Goal: Transaction & Acquisition: Download file/media

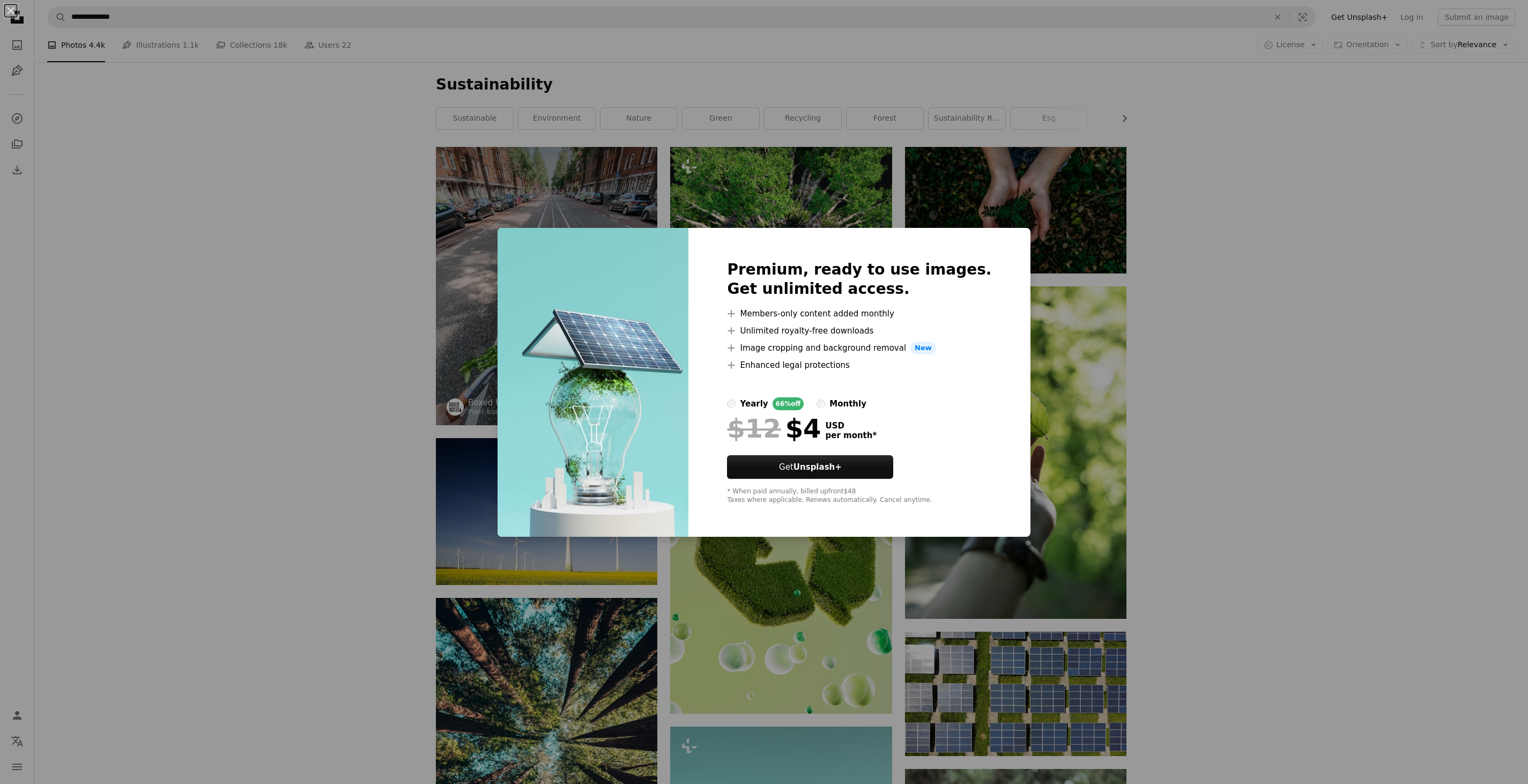
scroll to position [429, 0]
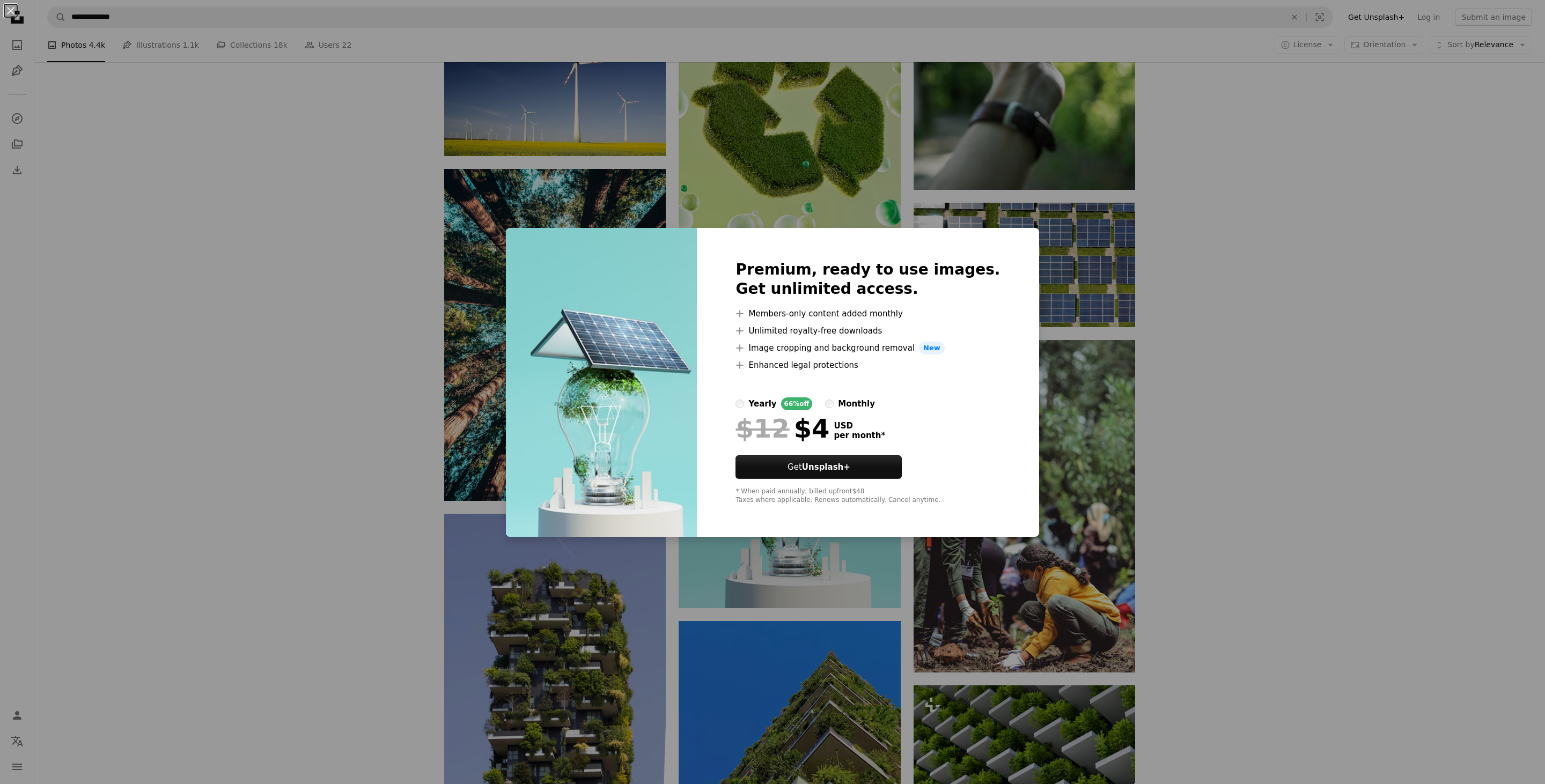
click at [1225, 313] on div "An X shape Premium, ready to use images. Get unlimited access. A plus sign Memb…" at bounding box center [772, 392] width 1545 height 784
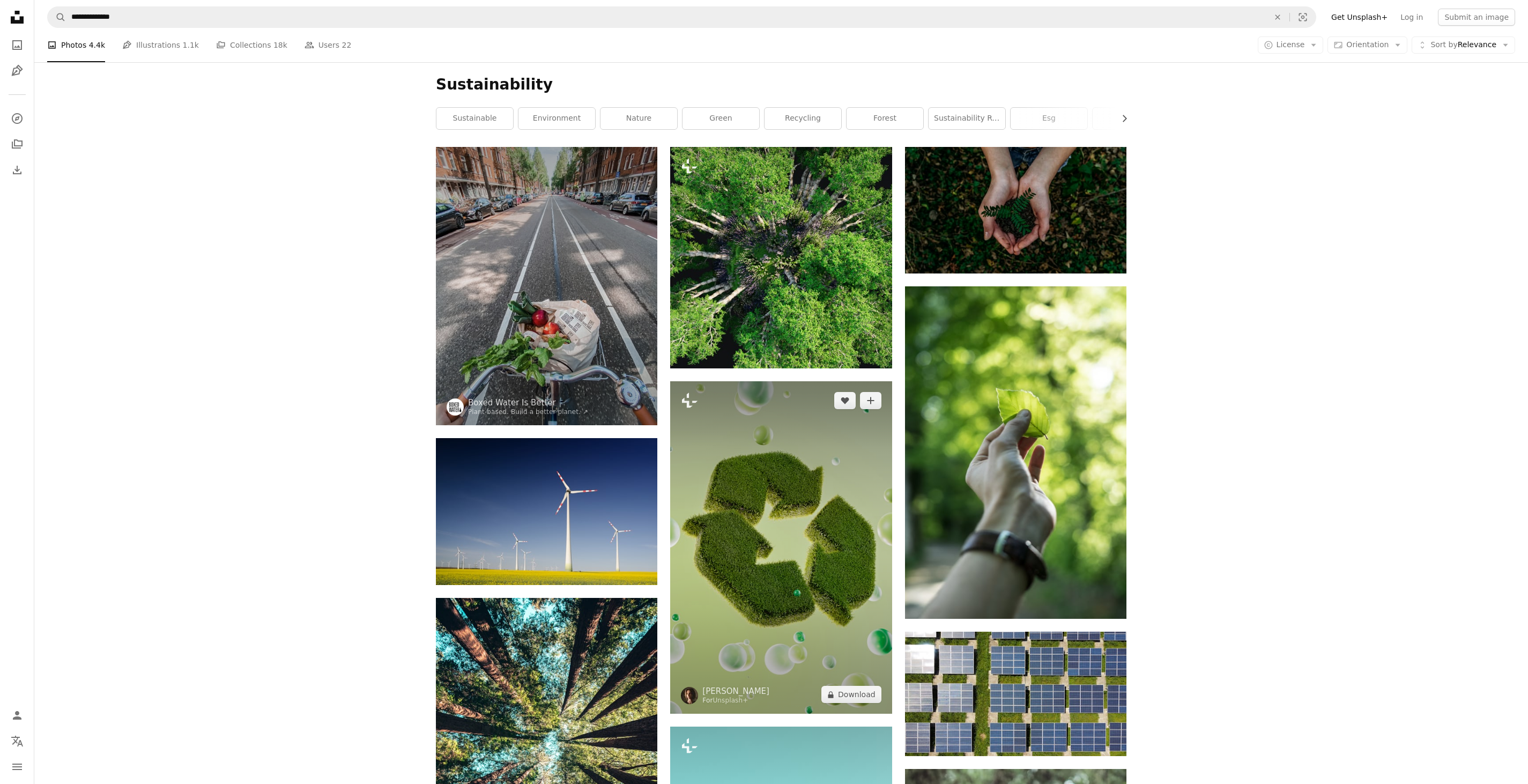
scroll to position [643, 0]
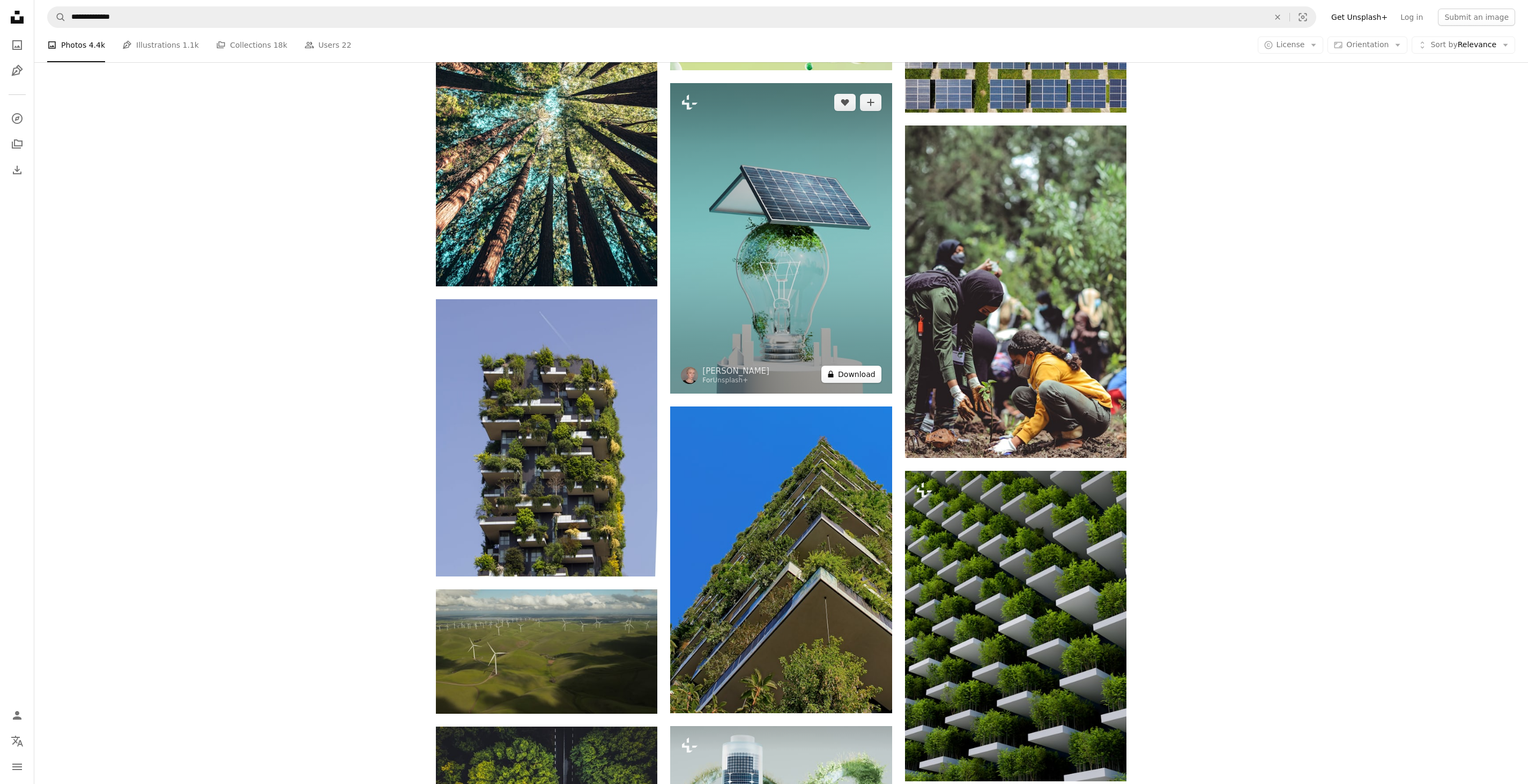
click at [848, 377] on button "A lock Download" at bounding box center [851, 374] width 60 height 17
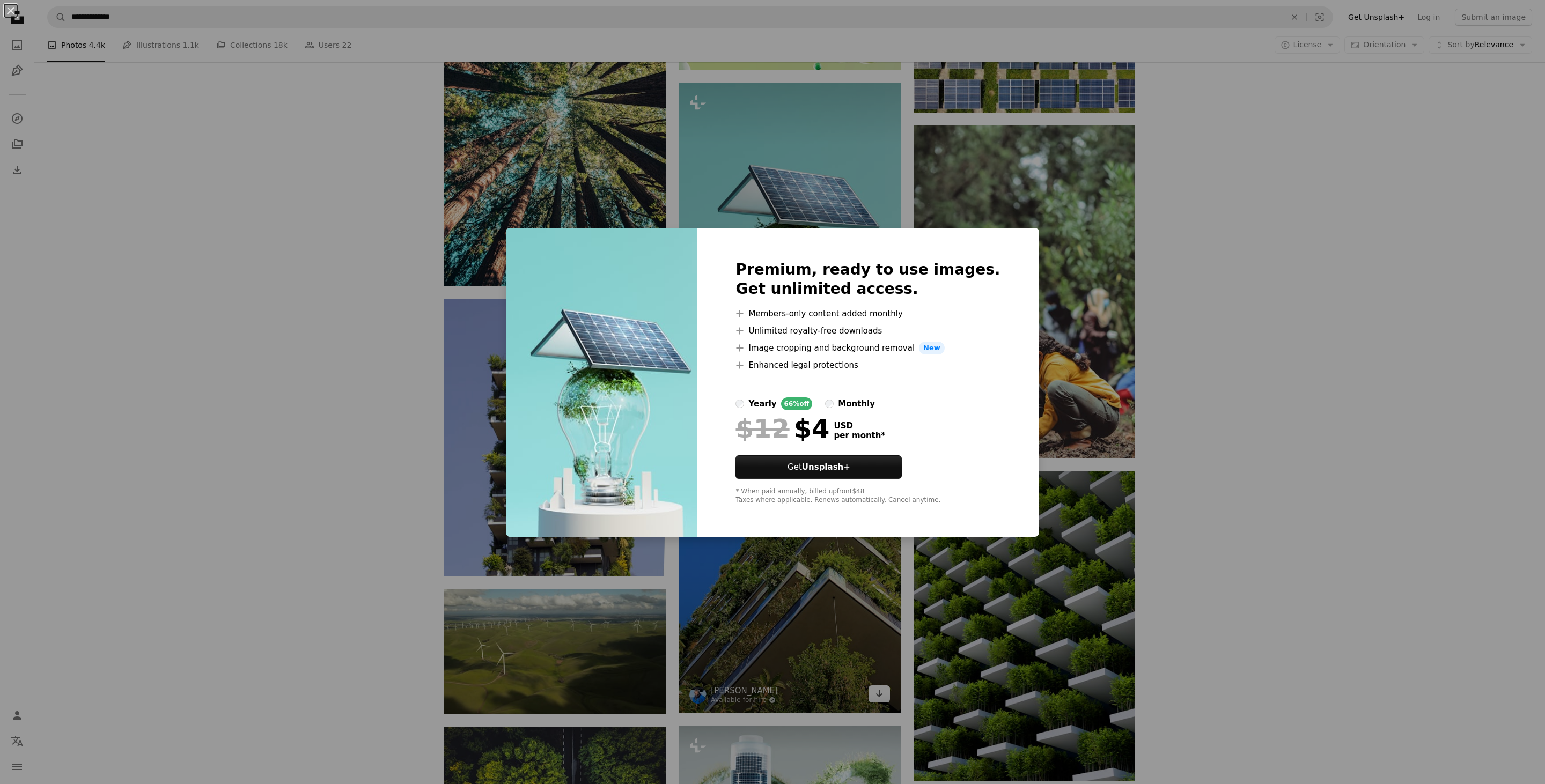
drag, startPoint x: 1356, startPoint y: 255, endPoint x: 765, endPoint y: 416, distance: 612.5
click at [1356, 256] on div "An X shape Premium, ready to use images. Get unlimited access. A plus sign Memb…" at bounding box center [772, 392] width 1545 height 784
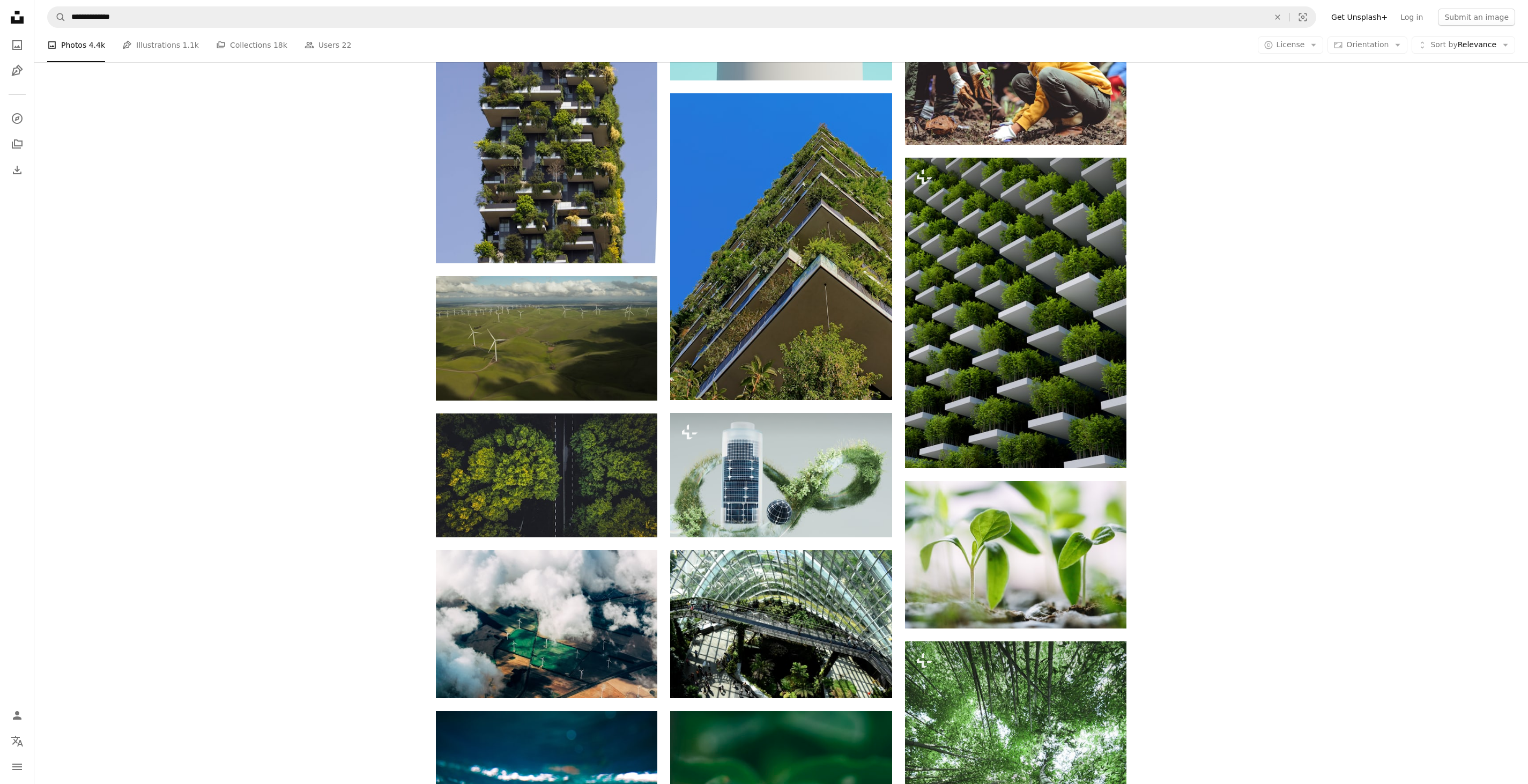
scroll to position [965, 0]
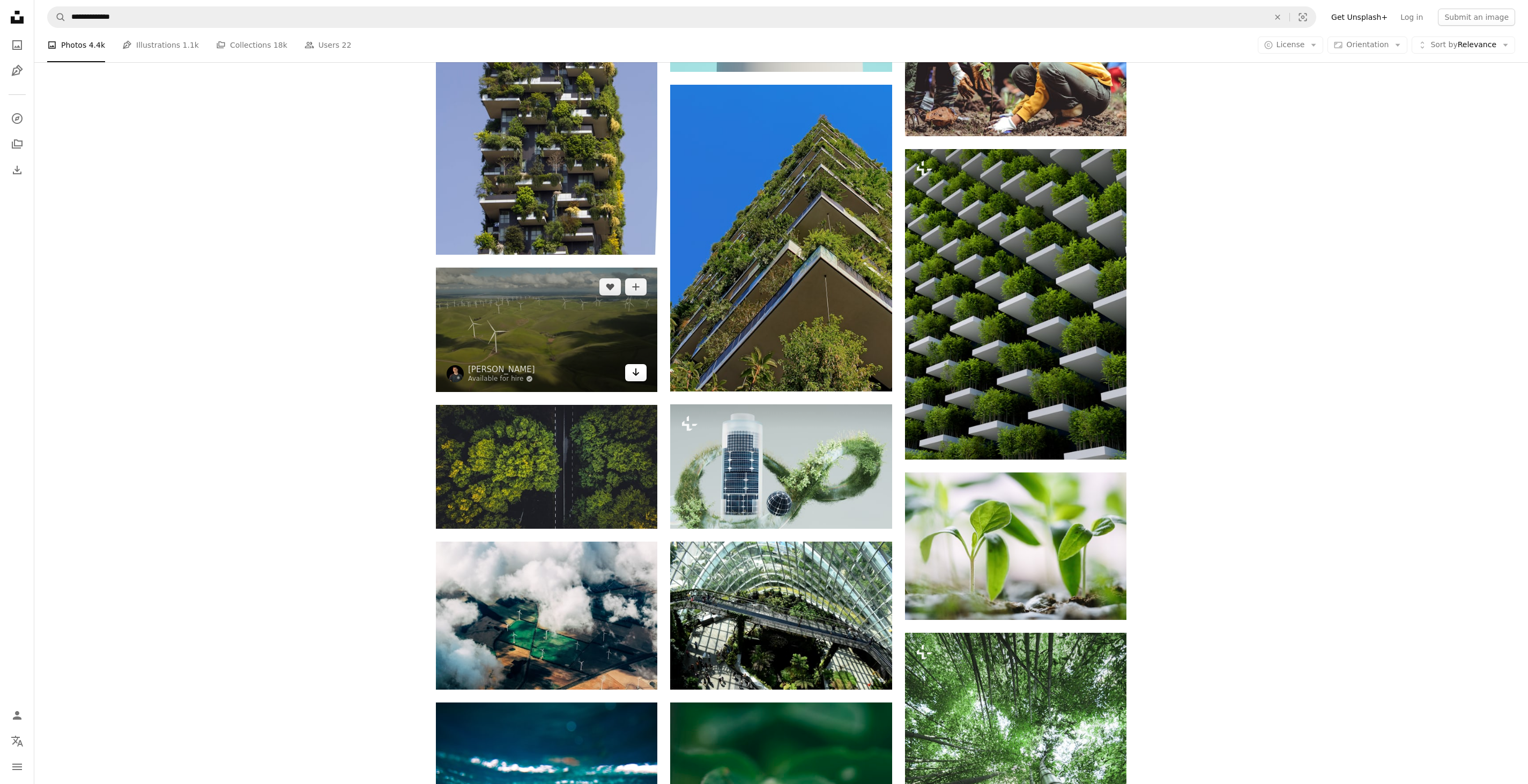
click at [637, 373] on icon "Arrow pointing down" at bounding box center [636, 372] width 8 height 13
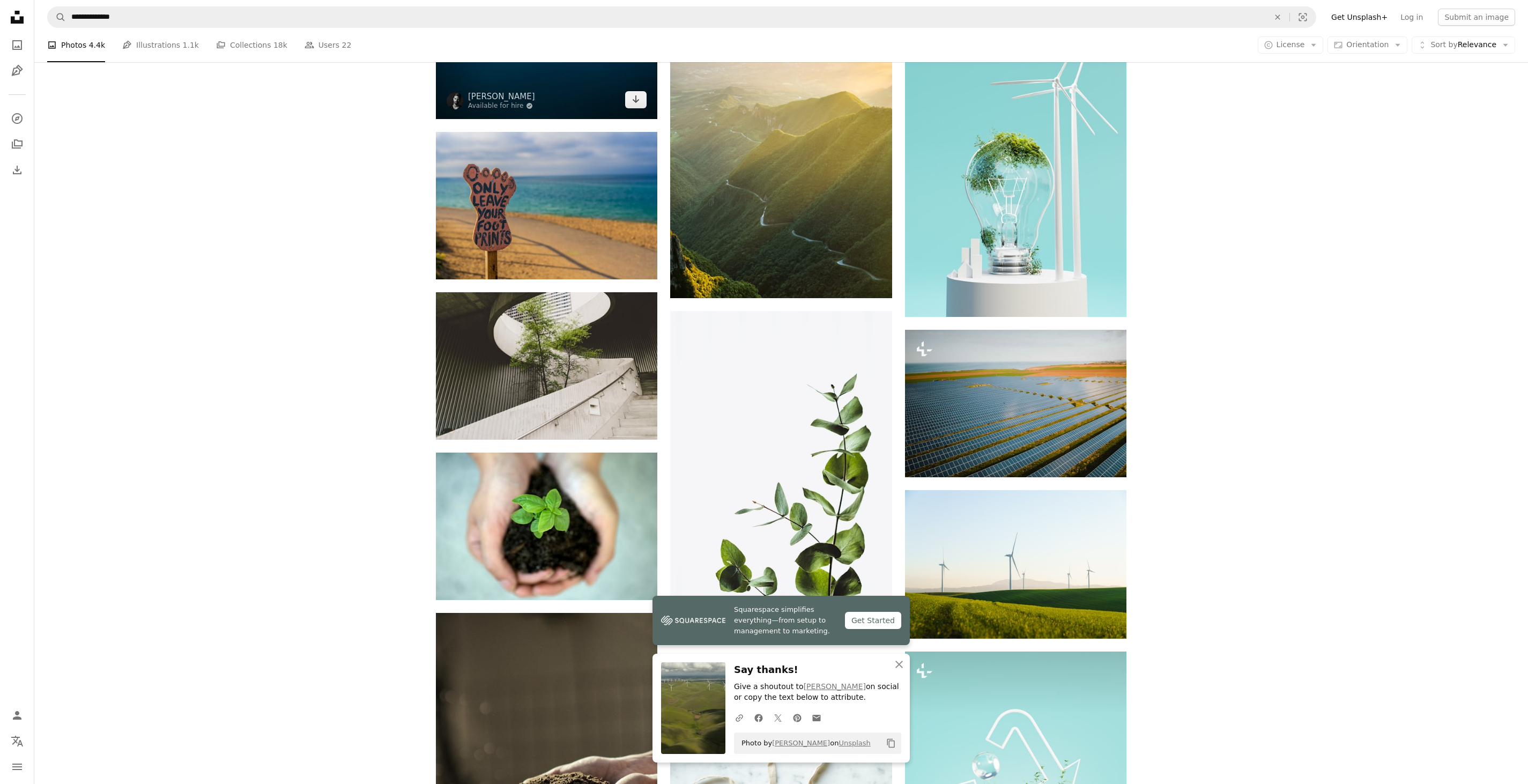
scroll to position [1930, 0]
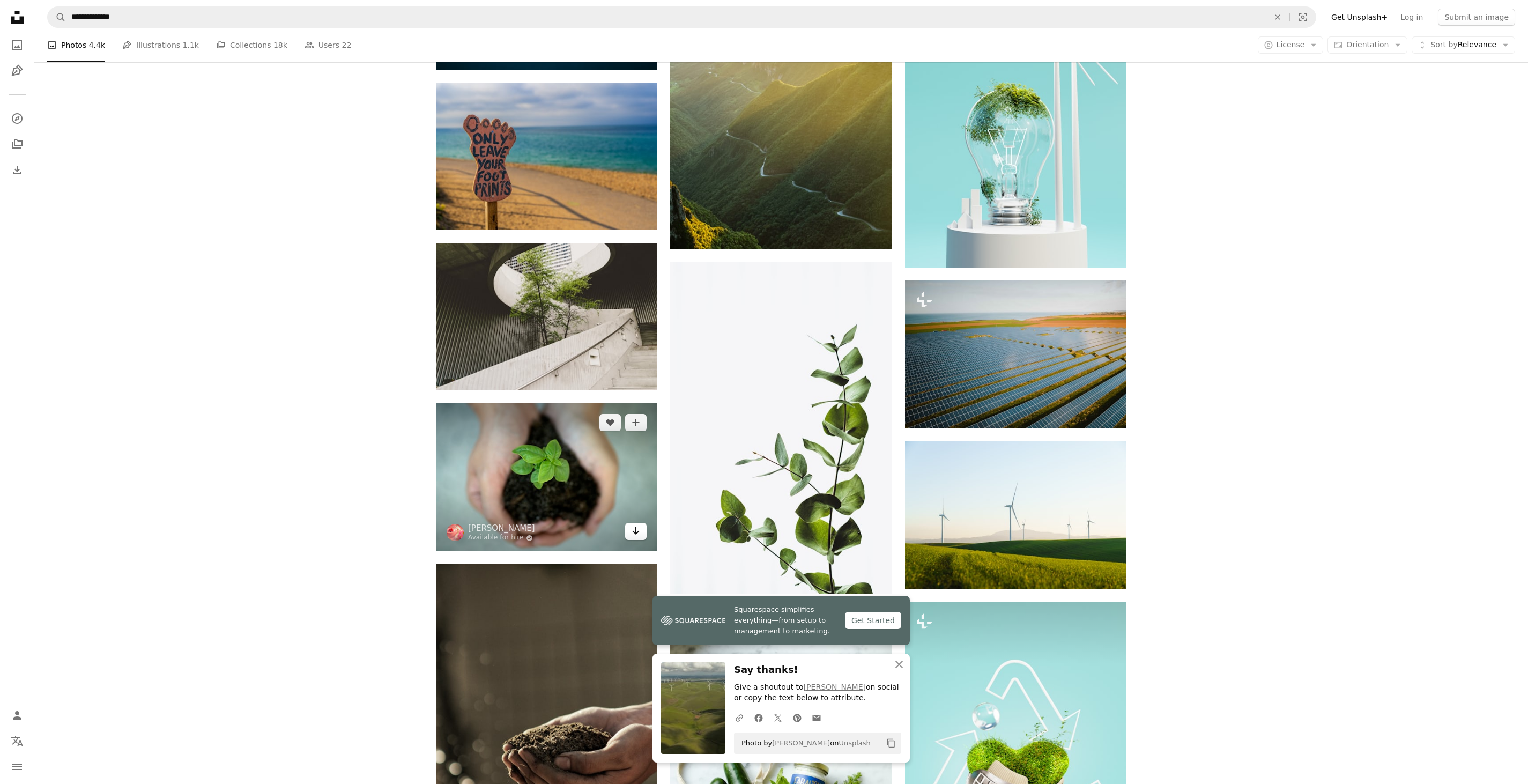
click at [635, 533] on icon "Arrow pointing down" at bounding box center [636, 530] width 8 height 13
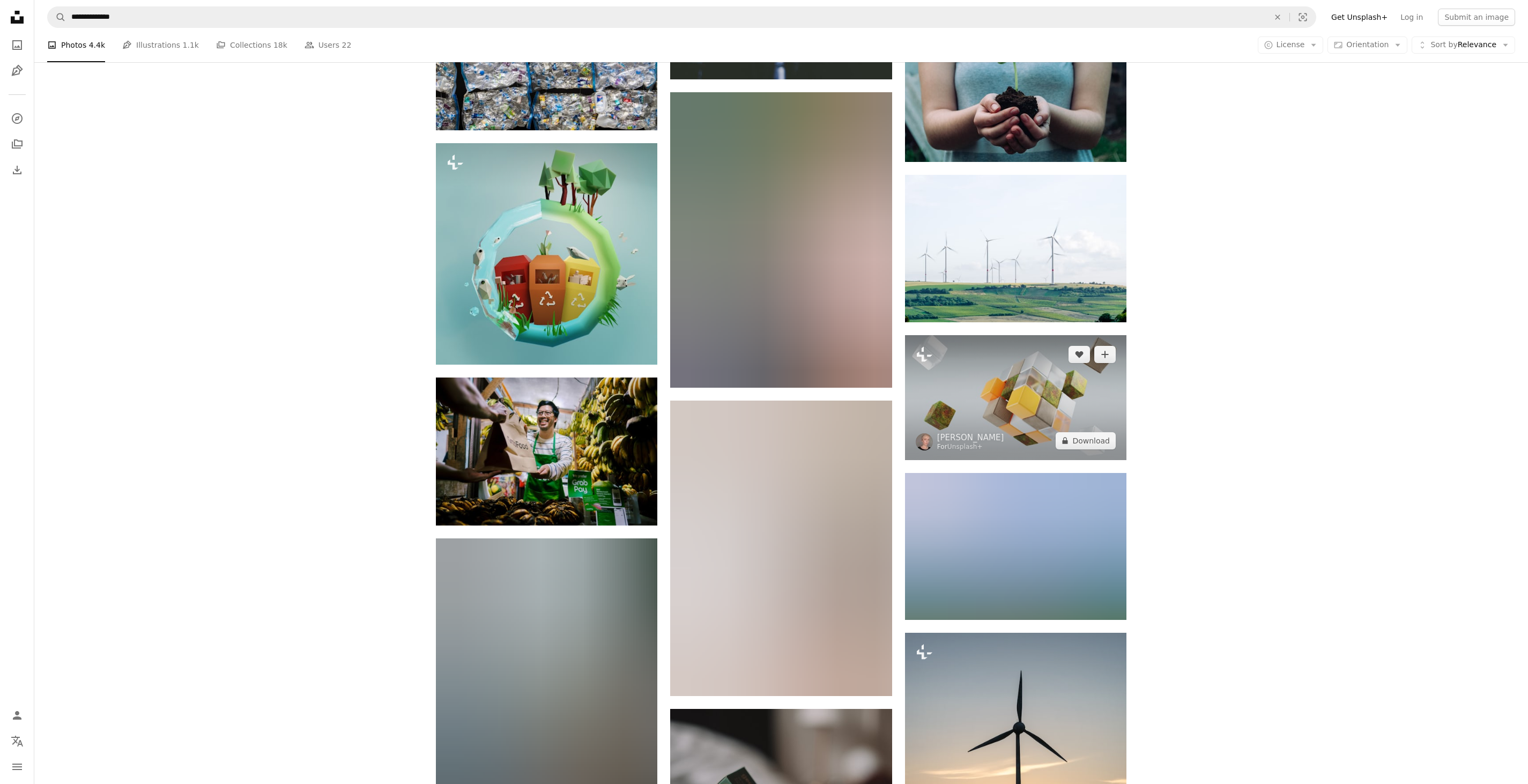
scroll to position [8578, 0]
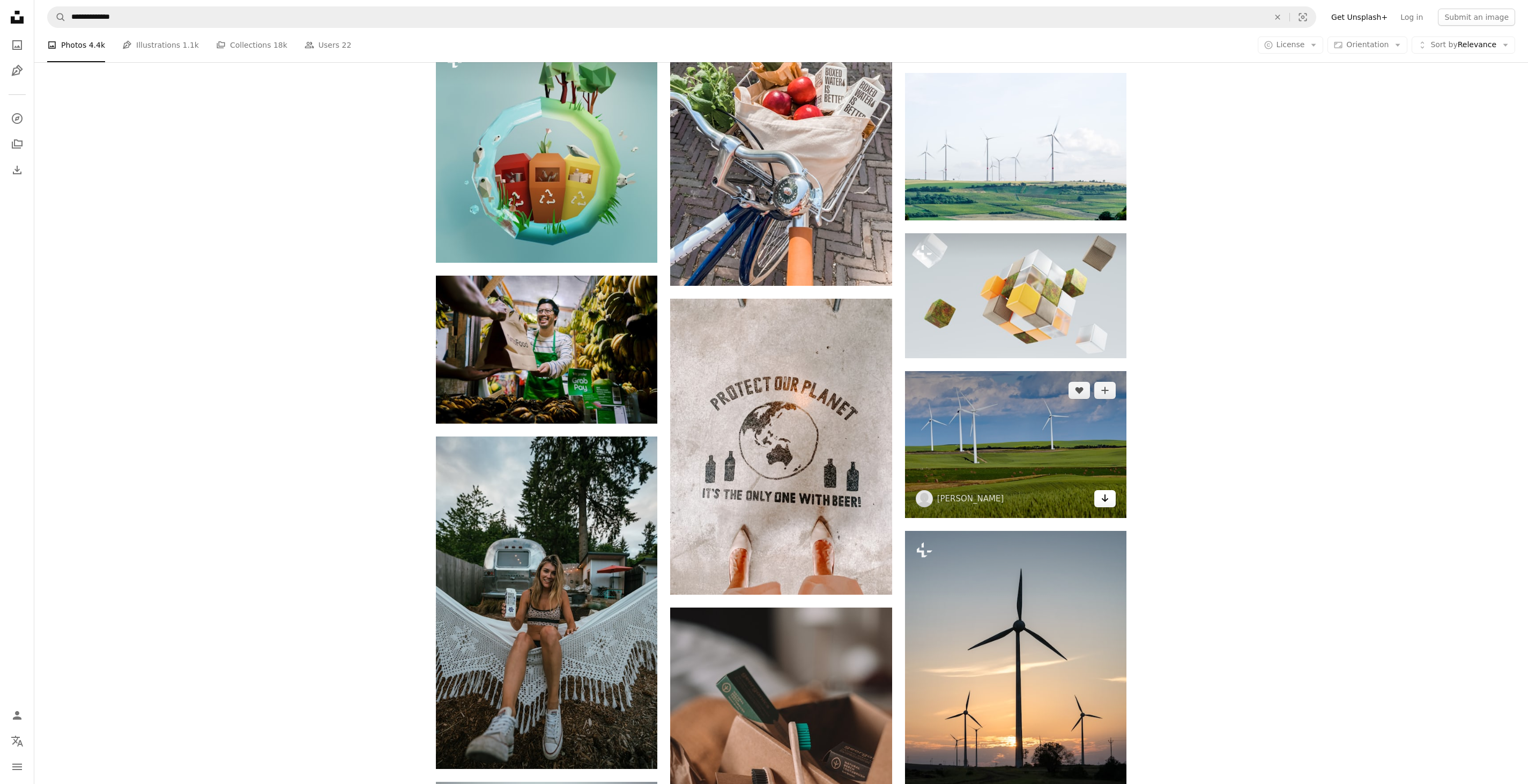
click at [1114, 495] on link "Arrow pointing down" at bounding box center [1104, 499] width 21 height 17
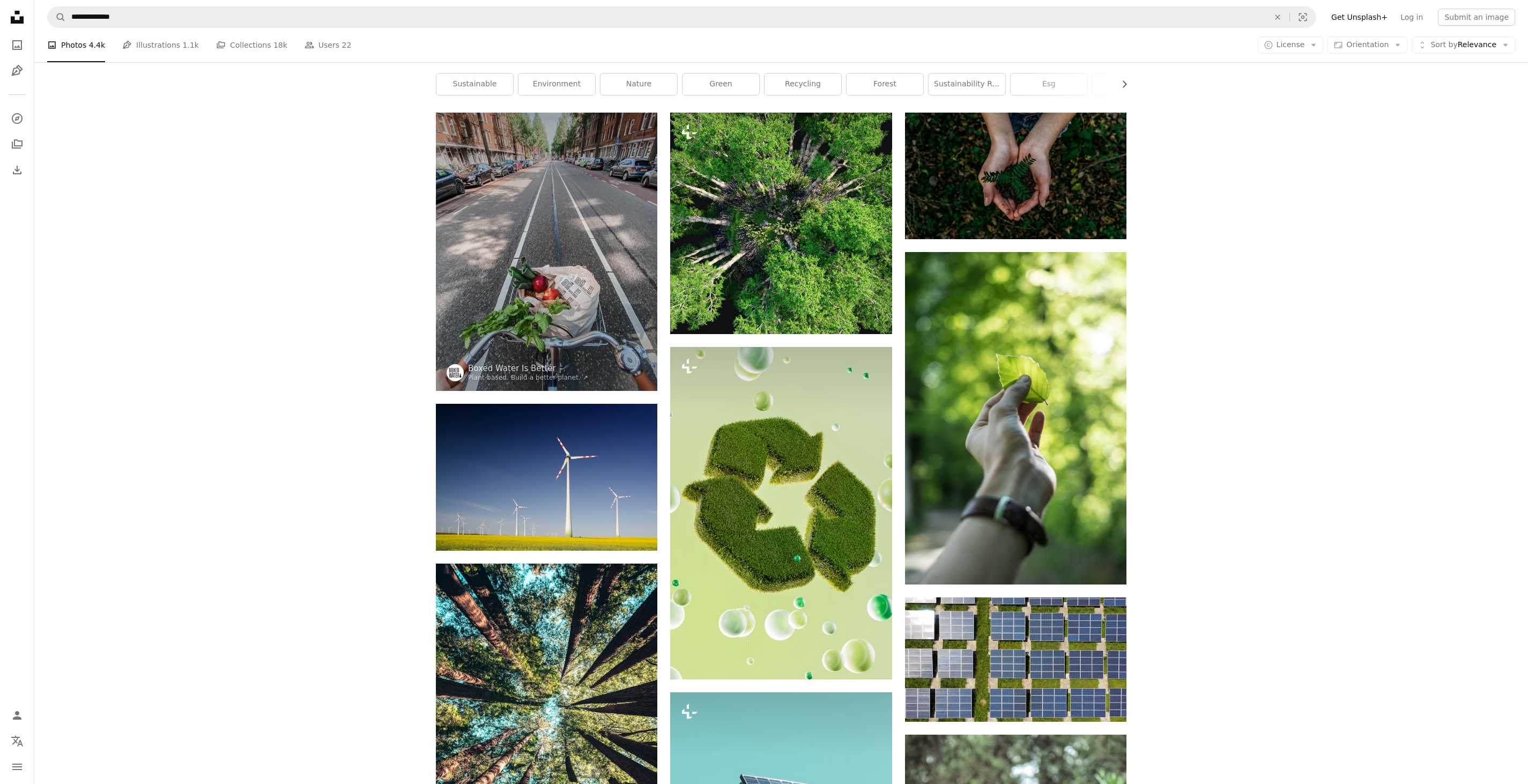
scroll to position [0, 0]
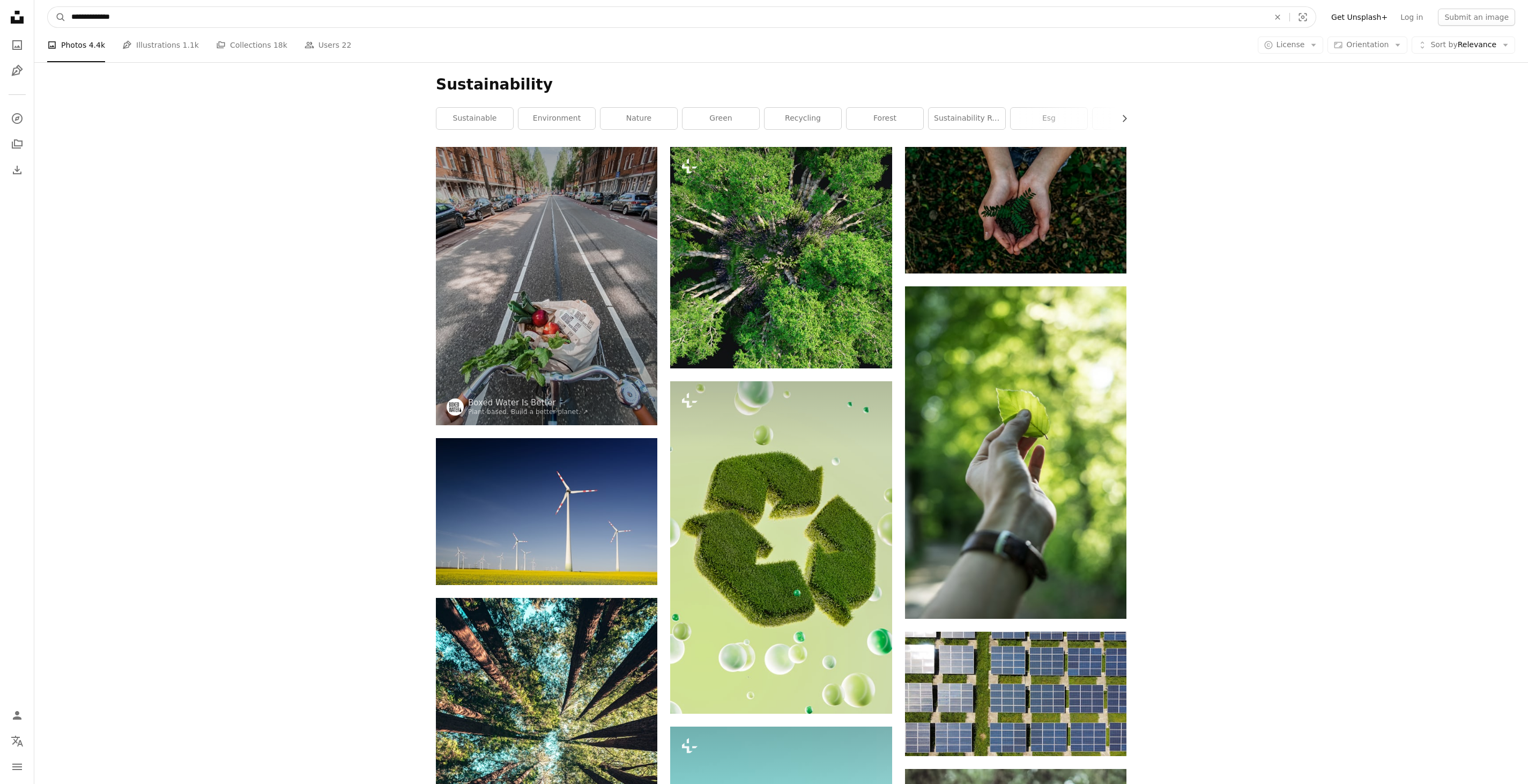
drag, startPoint x: 132, startPoint y: 11, endPoint x: 42, endPoint y: 19, distance: 90.4
click at [42, 19] on nav "**********" at bounding box center [782, 17] width 1494 height 35
click at [120, 19] on input "**********" at bounding box center [666, 17] width 1200 height 21
drag, startPoint x: 120, startPoint y: 19, endPoint x: 67, endPoint y: 21, distance: 53.0
click at [67, 21] on input "**********" at bounding box center [666, 17] width 1200 height 21
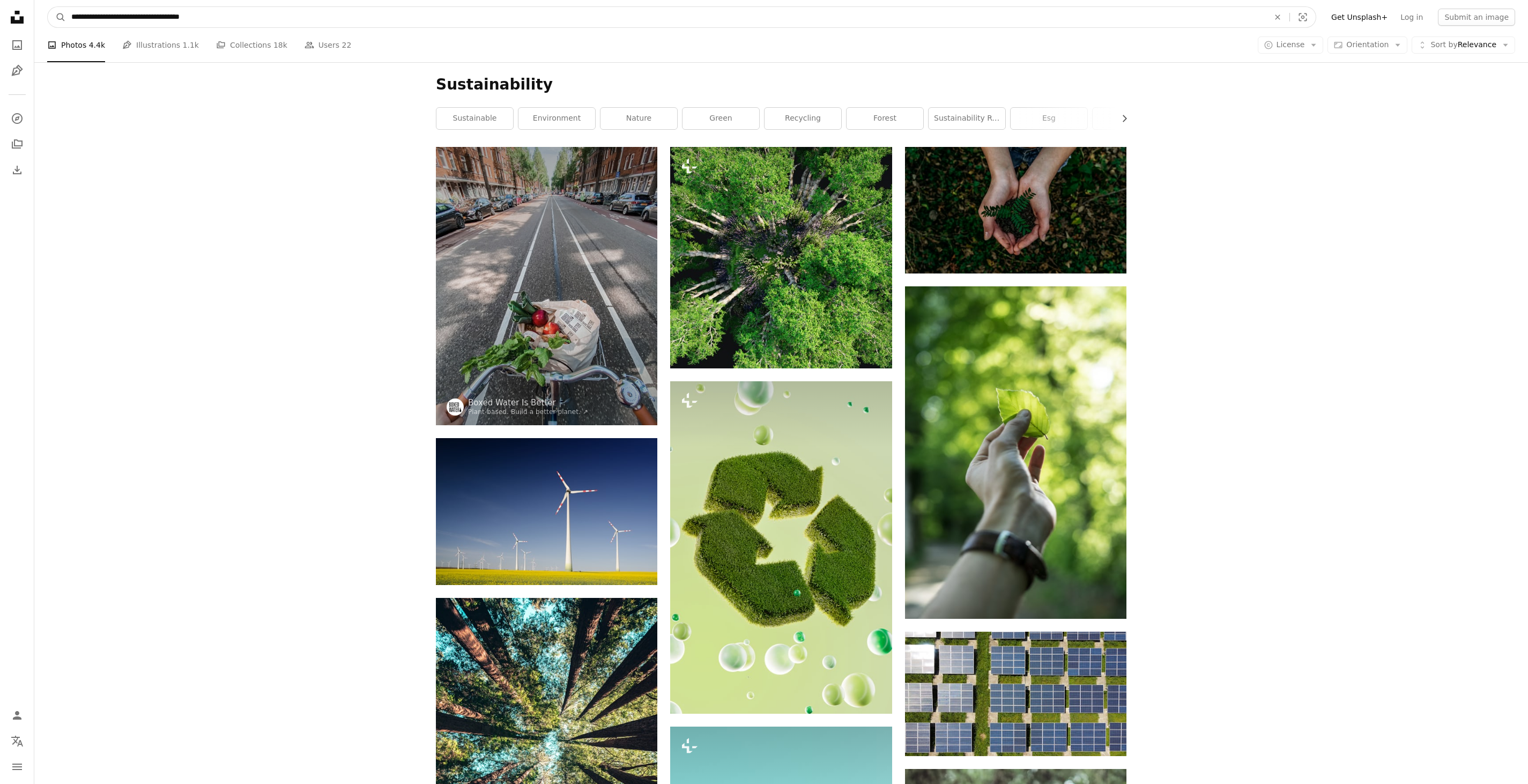
type input "**********"
click at [48, 7] on button "A magnifying glass" at bounding box center [57, 17] width 18 height 21
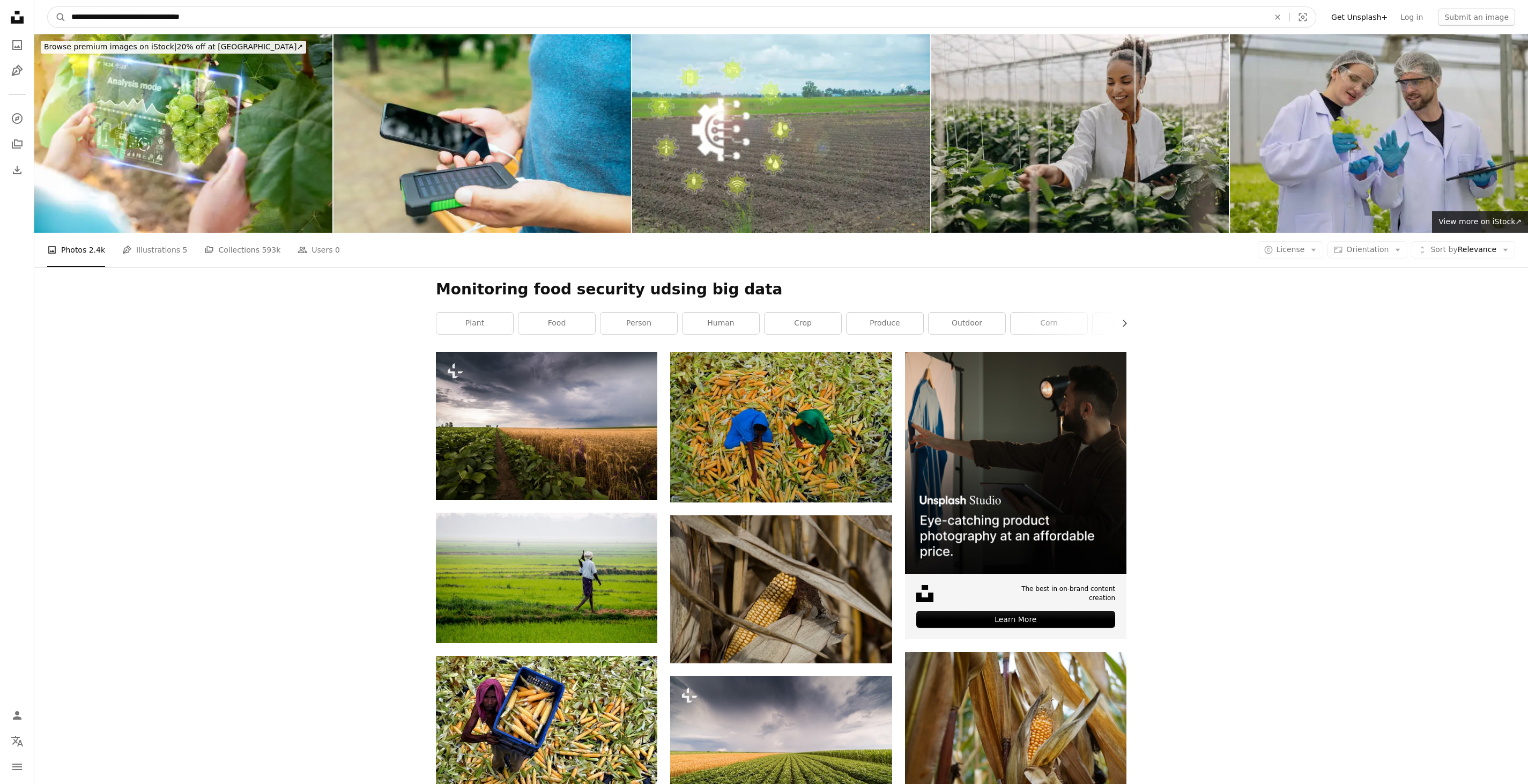
click at [222, 12] on input "**********" at bounding box center [666, 17] width 1200 height 21
type input "**********"
click button "A magnifying glass" at bounding box center [57, 17] width 18 height 21
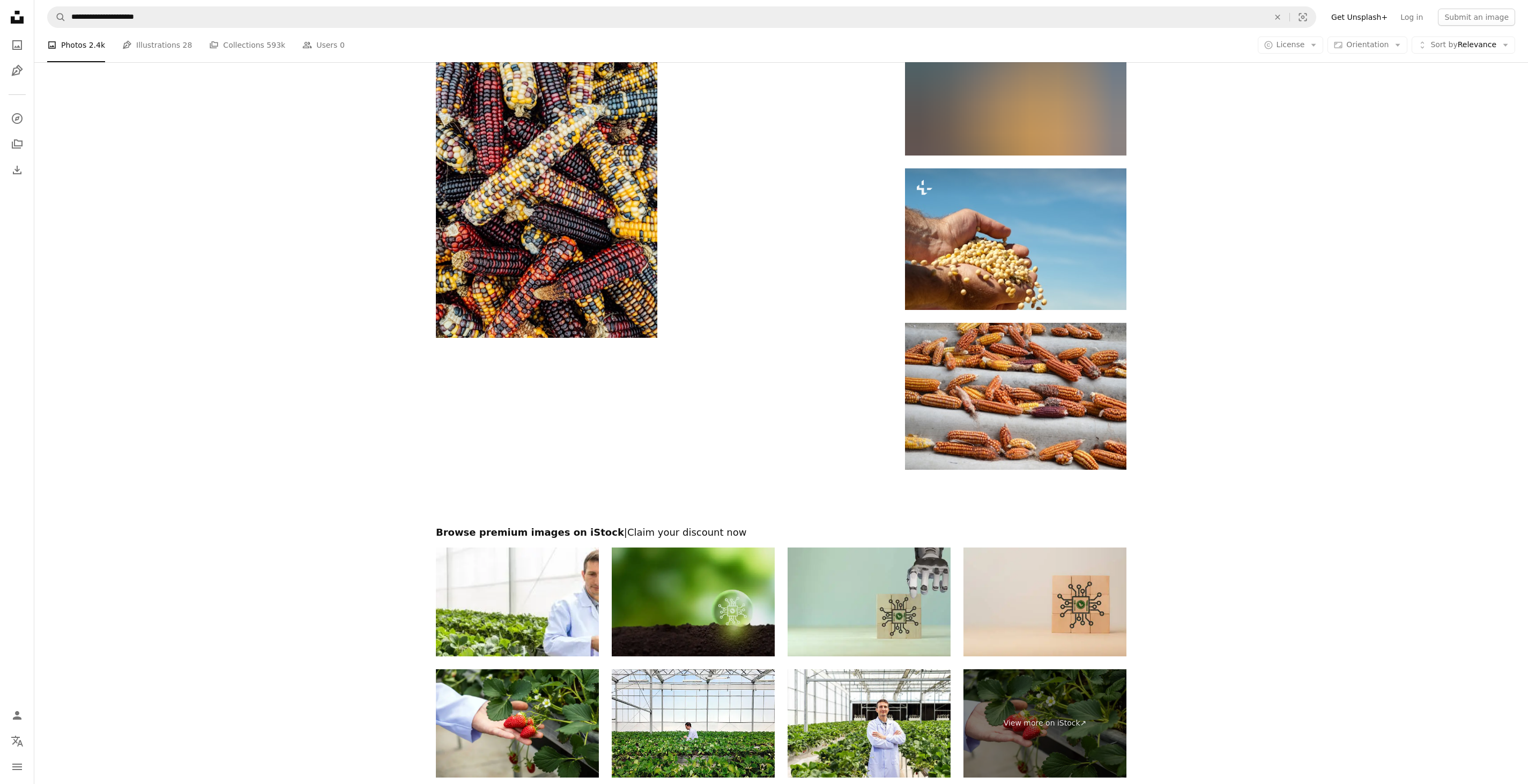
scroll to position [1668, 0]
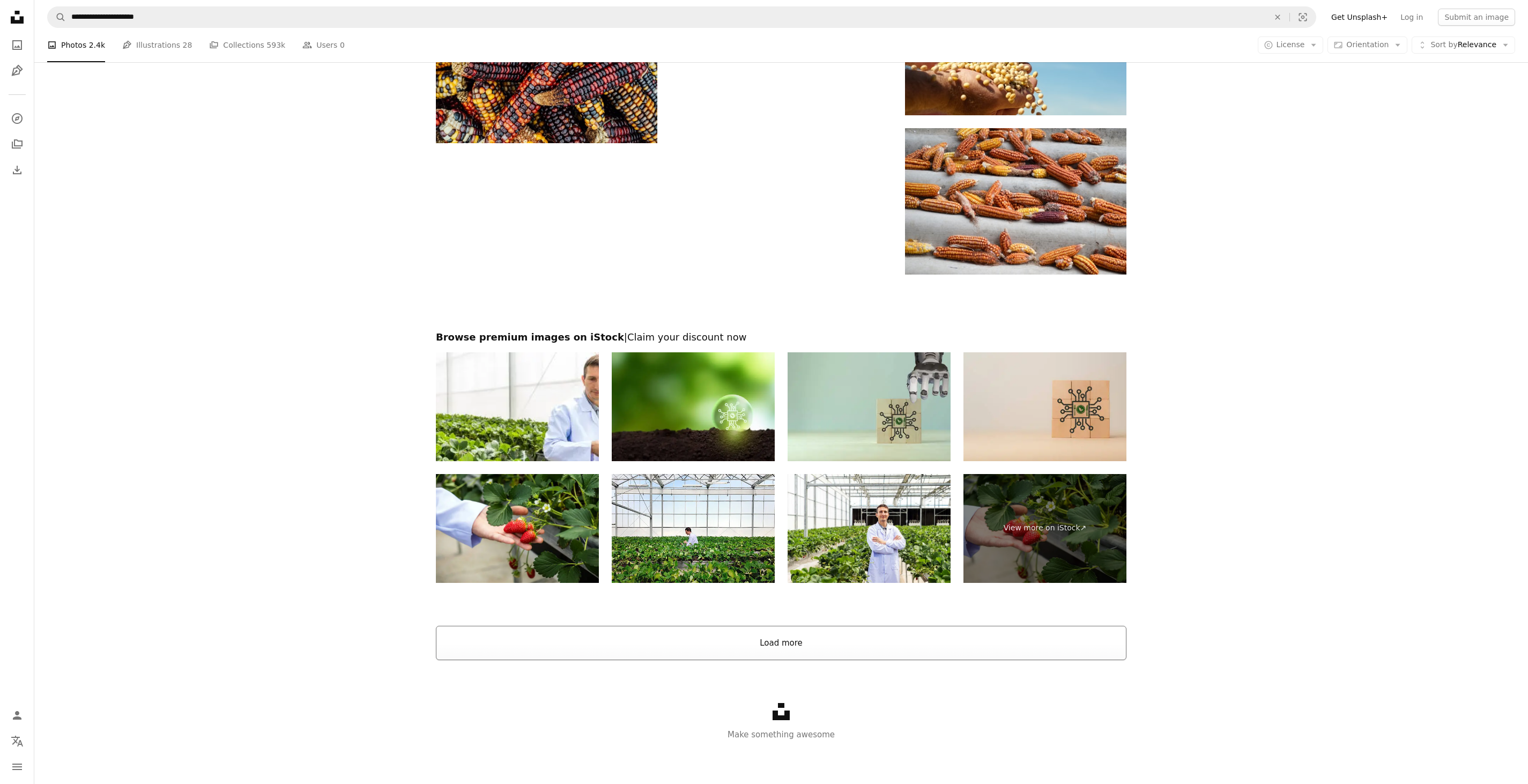
click at [766, 633] on button "Load more" at bounding box center [781, 643] width 691 height 35
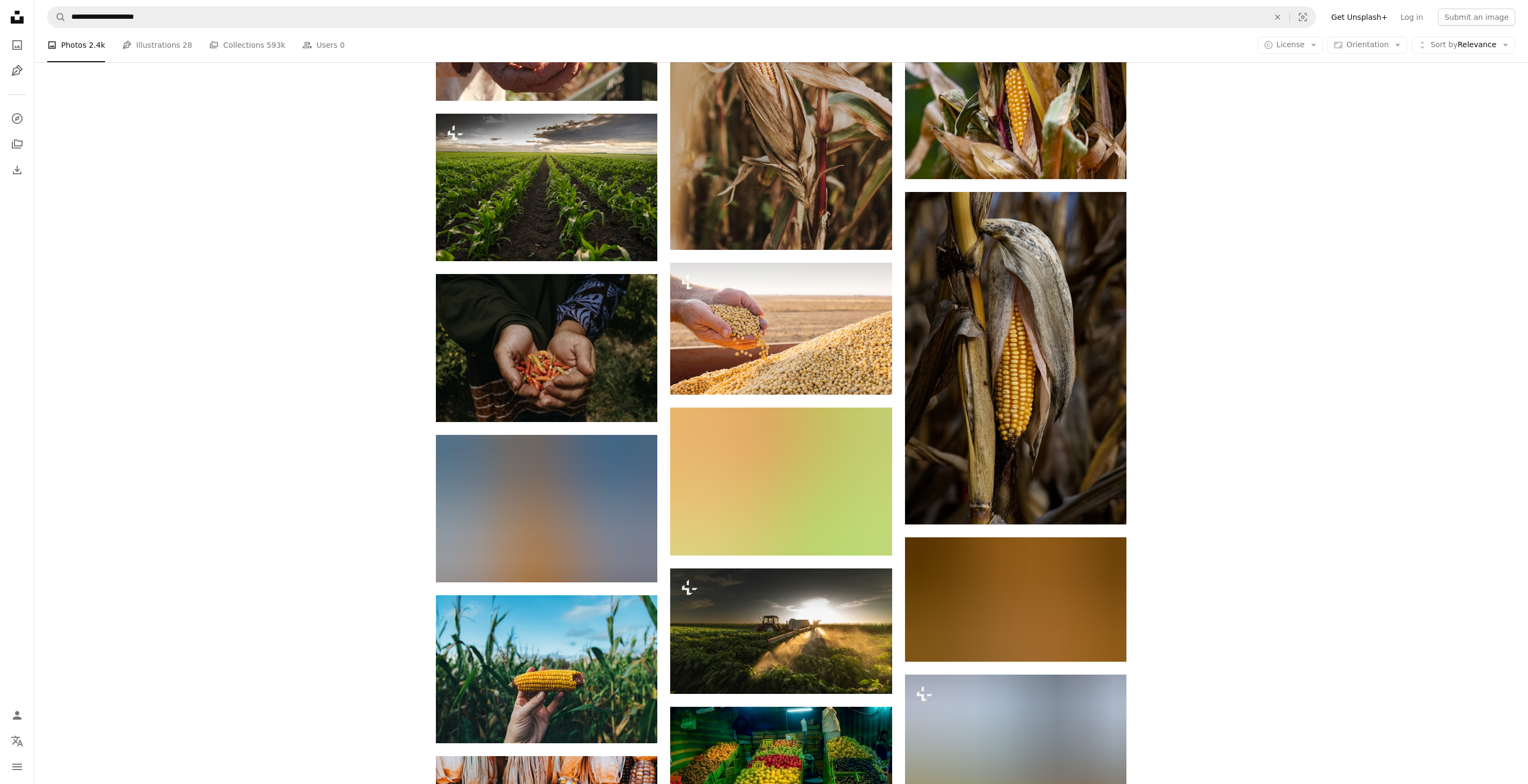
scroll to position [5313, 0]
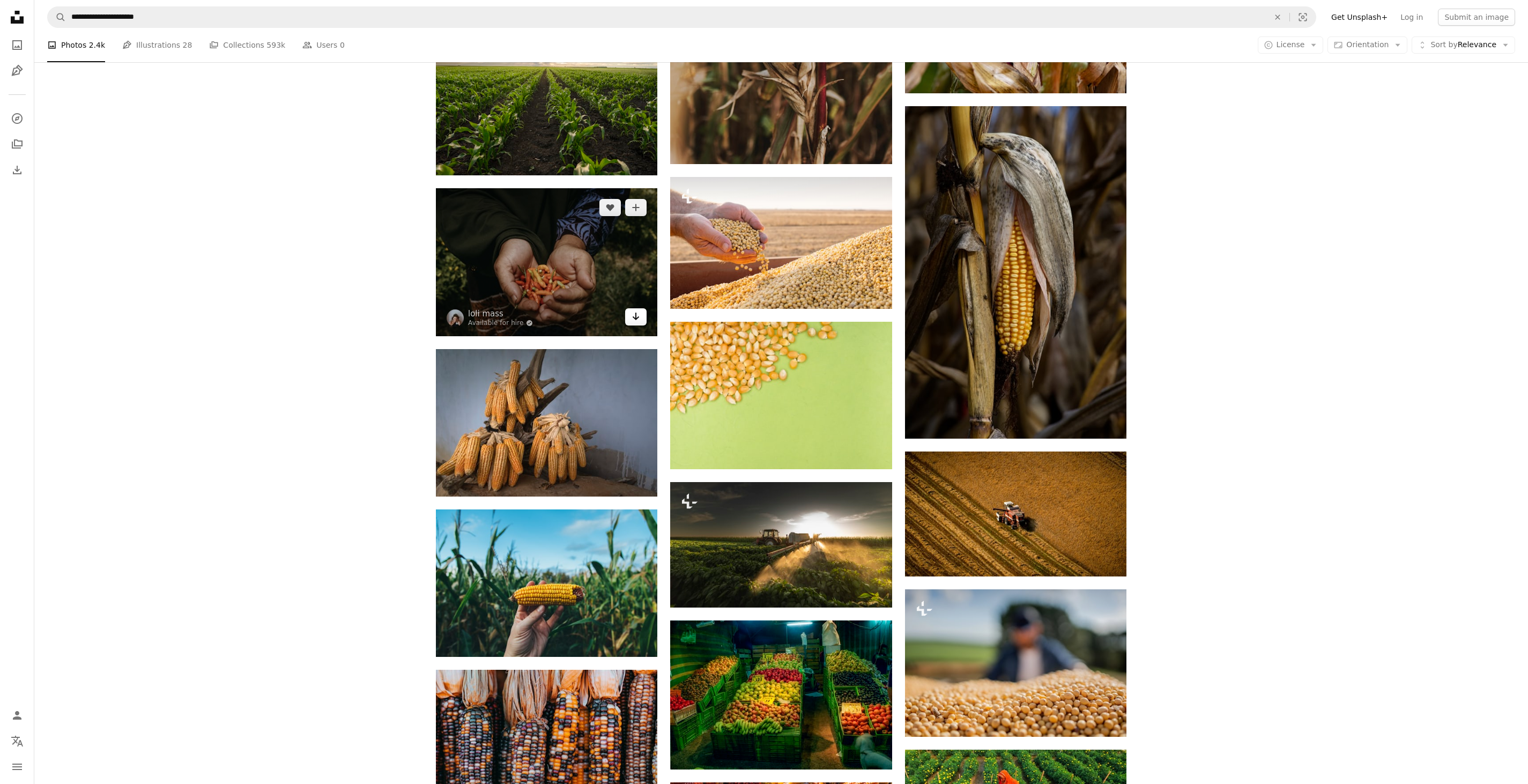
click at [646, 314] on link "Arrow pointing down" at bounding box center [635, 317] width 21 height 17
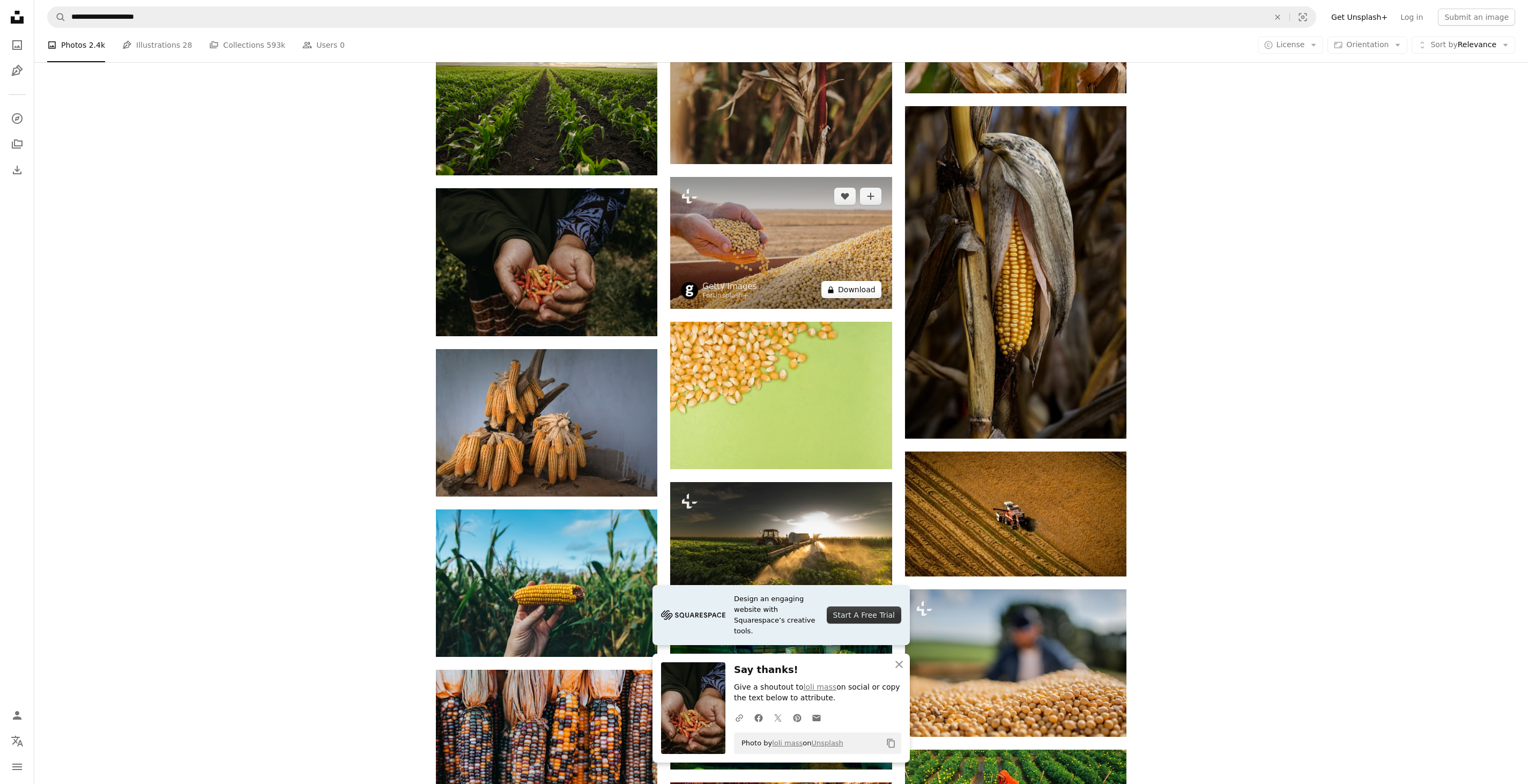
click at [870, 288] on button "A lock Download" at bounding box center [851, 289] width 60 height 17
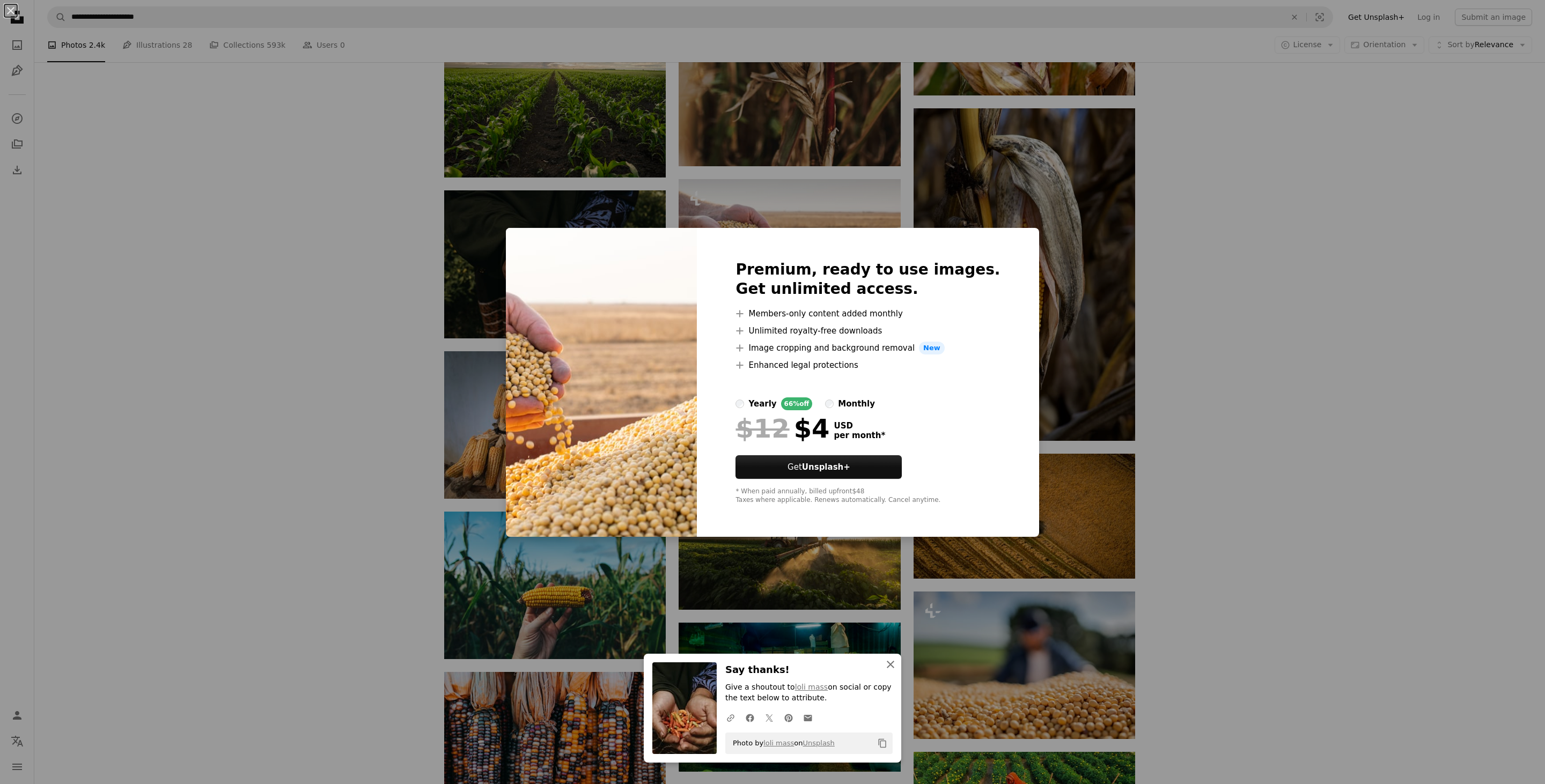
click at [884, 664] on icon "An X shape" at bounding box center [890, 664] width 13 height 13
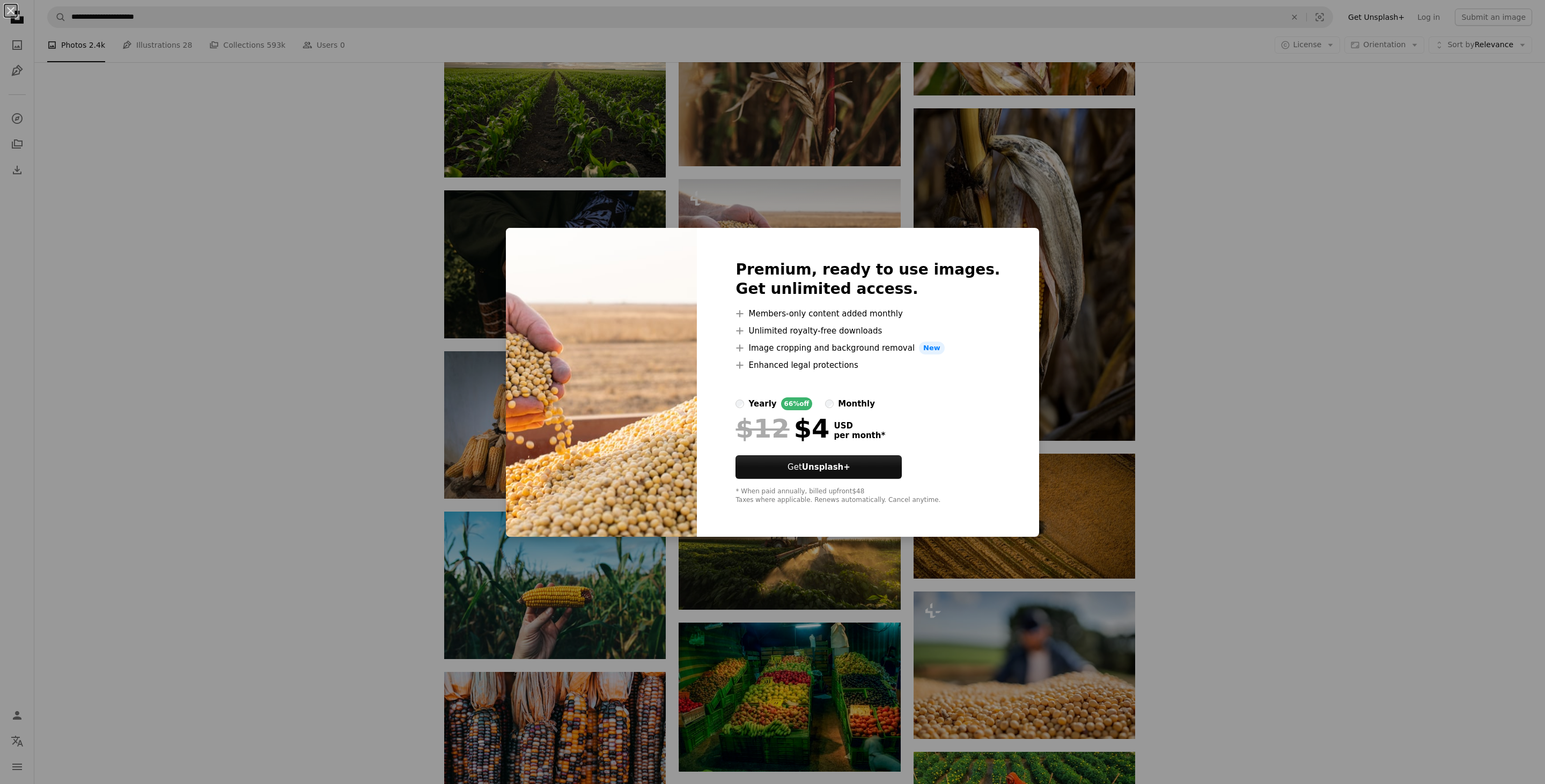
click at [1169, 309] on div "An X shape Premium, ready to use images. Get unlimited access. A plus sign Memb…" at bounding box center [772, 392] width 1545 height 784
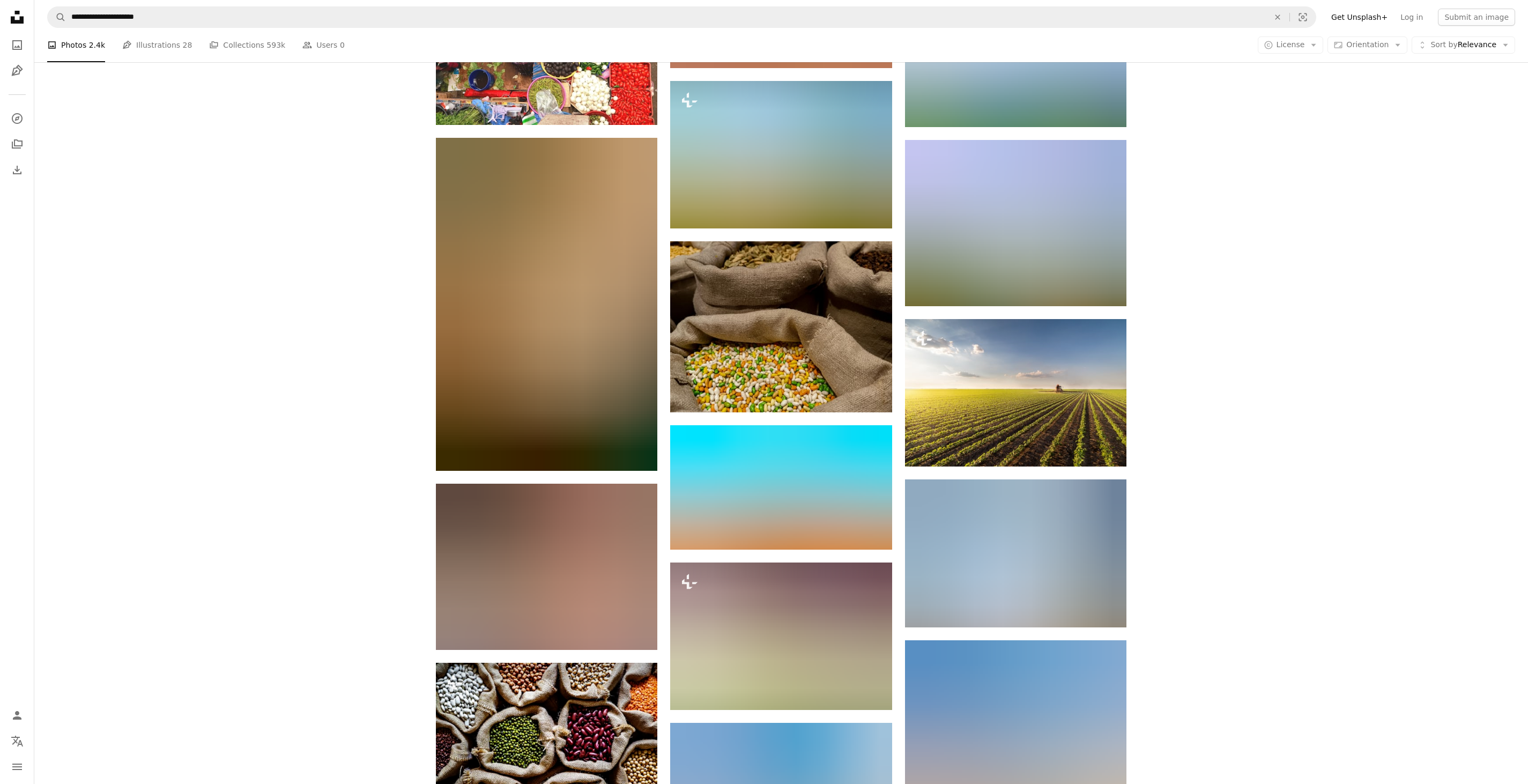
scroll to position [20754, 0]
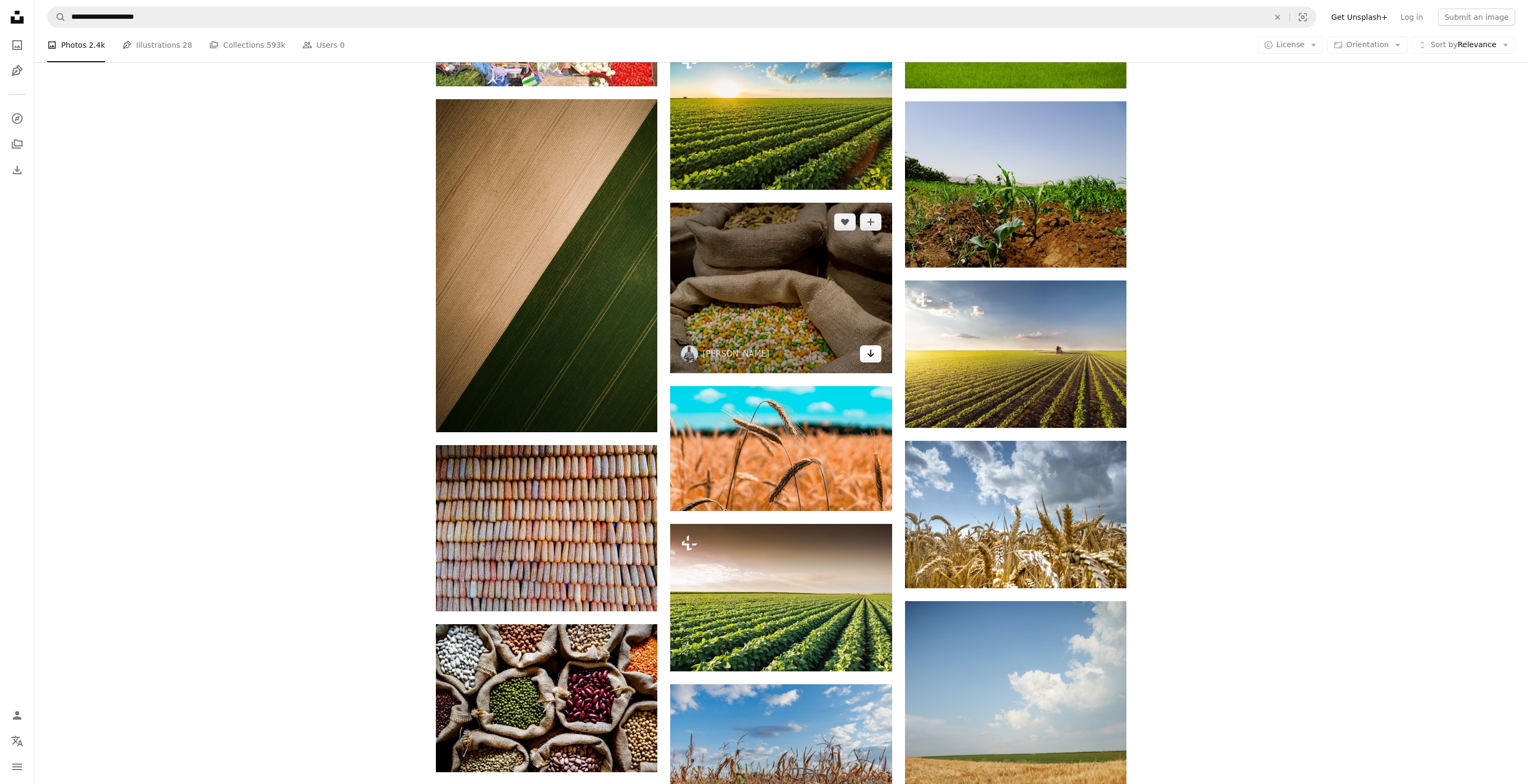
click at [872, 358] on icon "Arrow pointing down" at bounding box center [871, 353] width 8 height 13
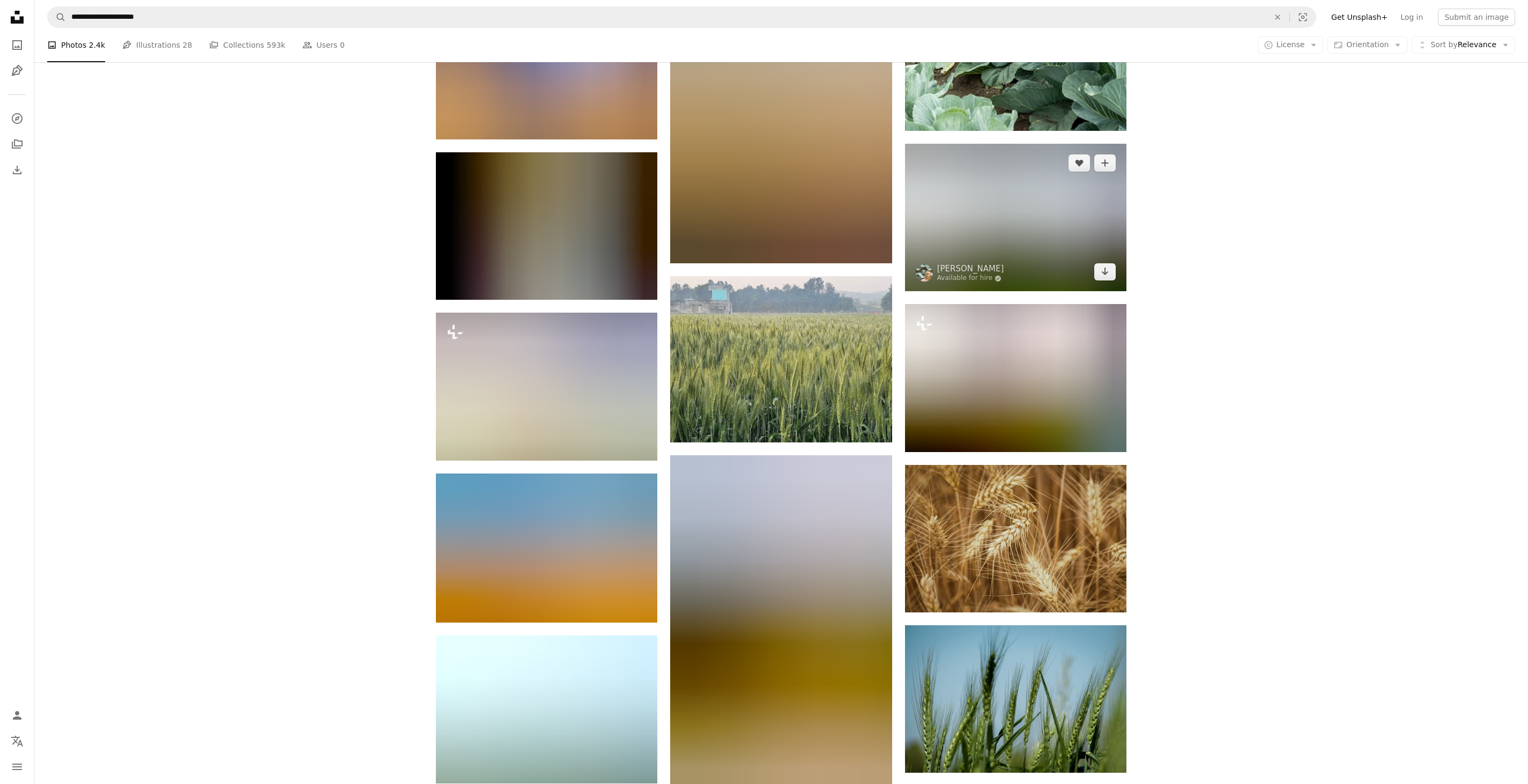
scroll to position [35123, 0]
